Goal: Task Accomplishment & Management: Use online tool/utility

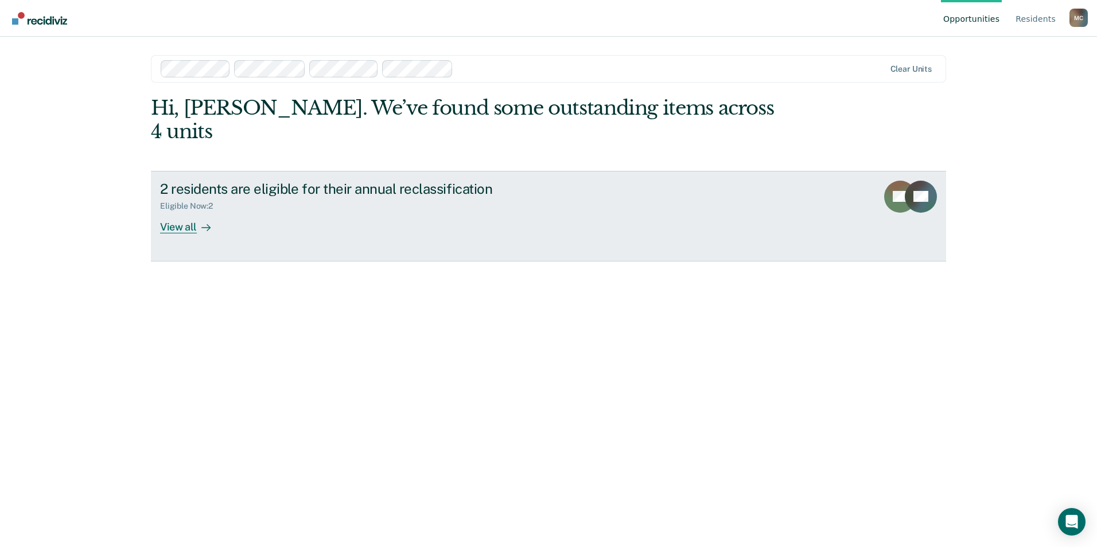
click at [169, 211] on div "View all" at bounding box center [192, 222] width 64 height 22
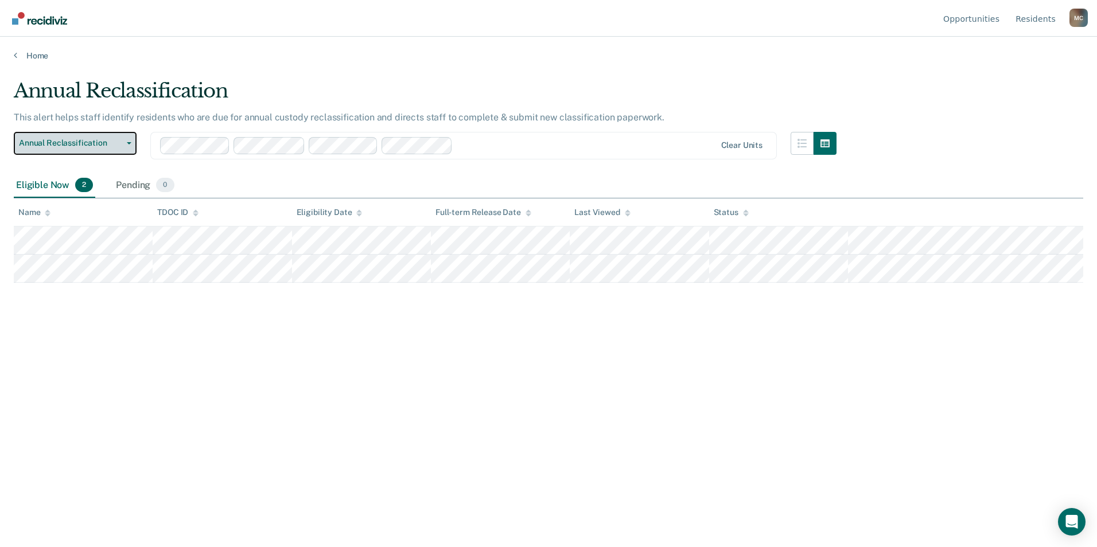
click at [107, 143] on span "Annual Reclassification" at bounding box center [70, 143] width 103 height 10
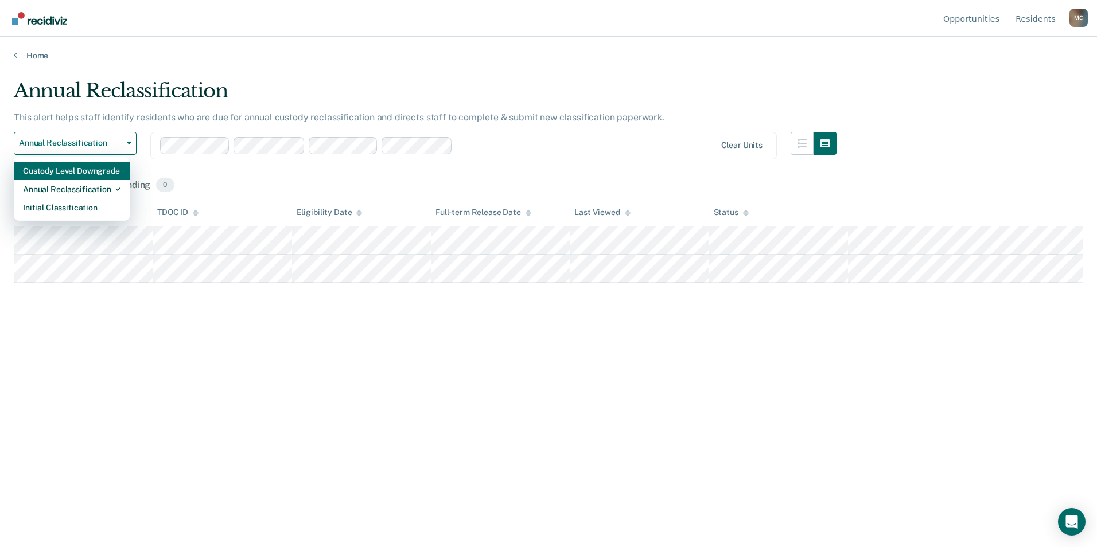
click at [70, 171] on div "Custody Level Downgrade" at bounding box center [72, 171] width 98 height 18
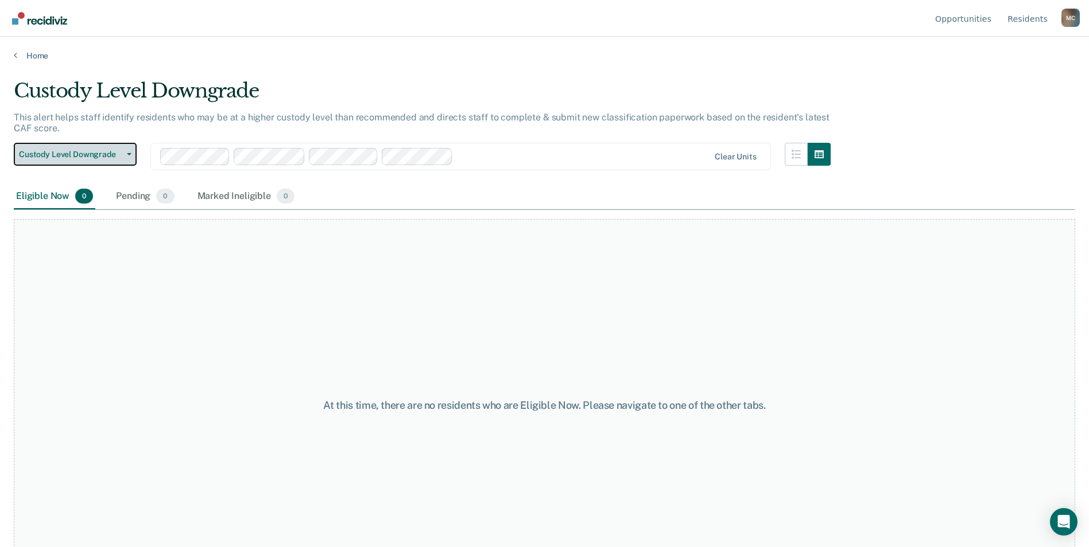
click at [119, 154] on span "Custody Level Downgrade" at bounding box center [70, 155] width 103 height 10
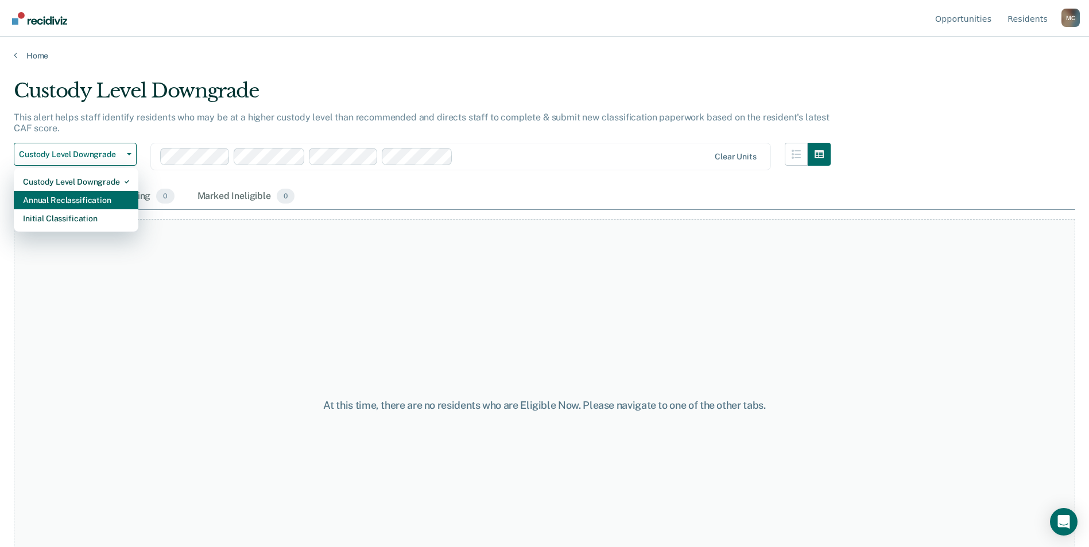
click at [83, 199] on div "Annual Reclassification" at bounding box center [76, 200] width 106 height 18
